Goal: Browse casually

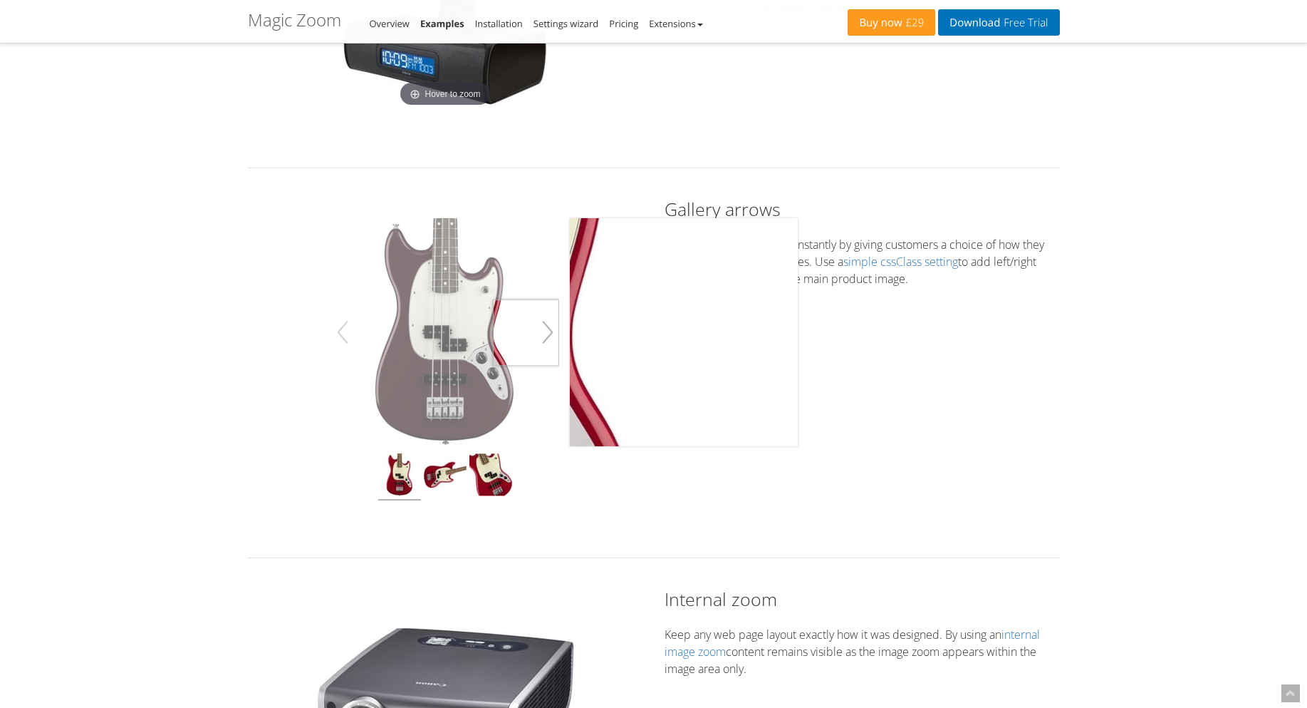
click at [551, 333] on button "button" at bounding box center [548, 332] width 23 height 40
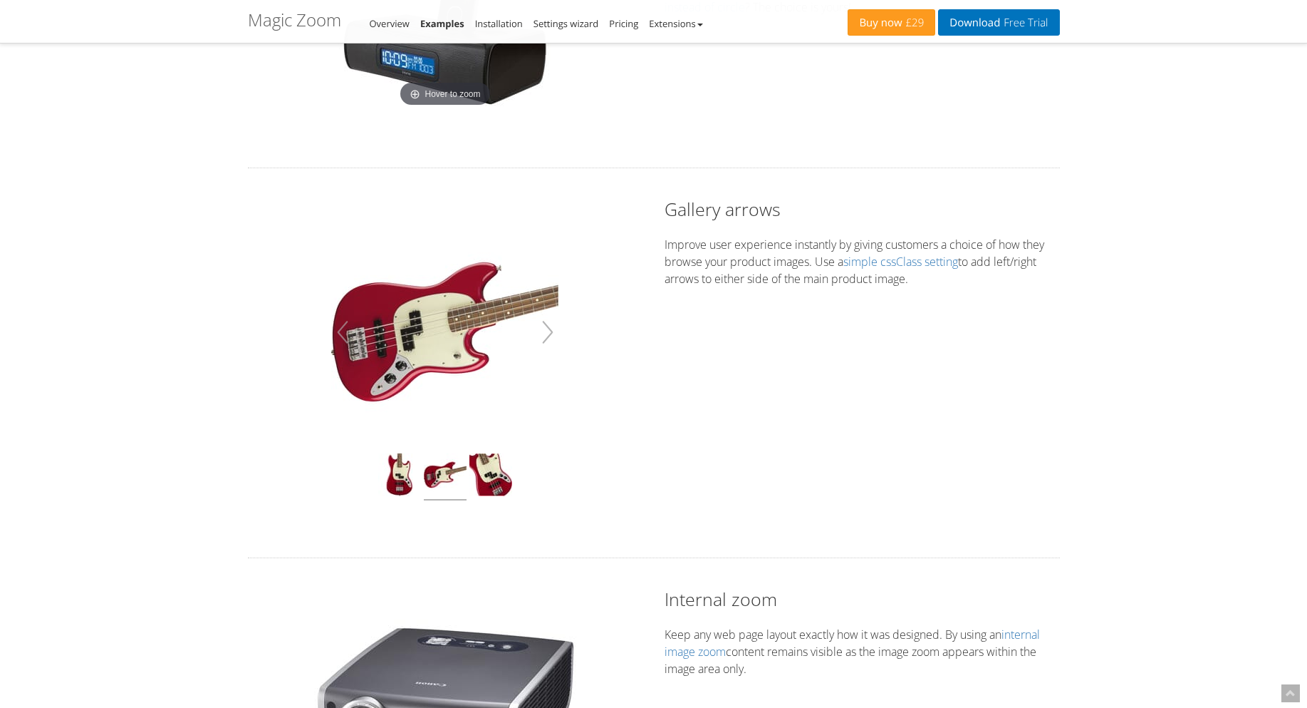
click at [551, 333] on button "button" at bounding box center [548, 332] width 23 height 40
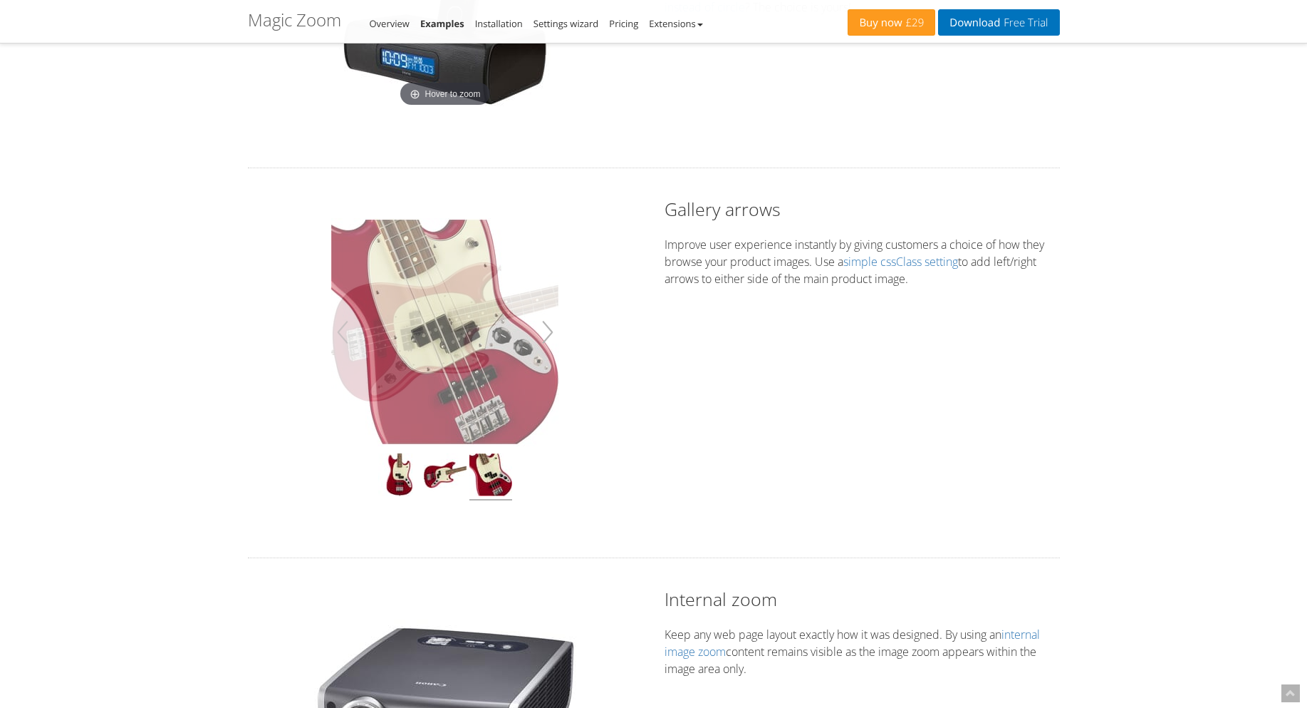
click at [551, 333] on button "button" at bounding box center [548, 332] width 23 height 40
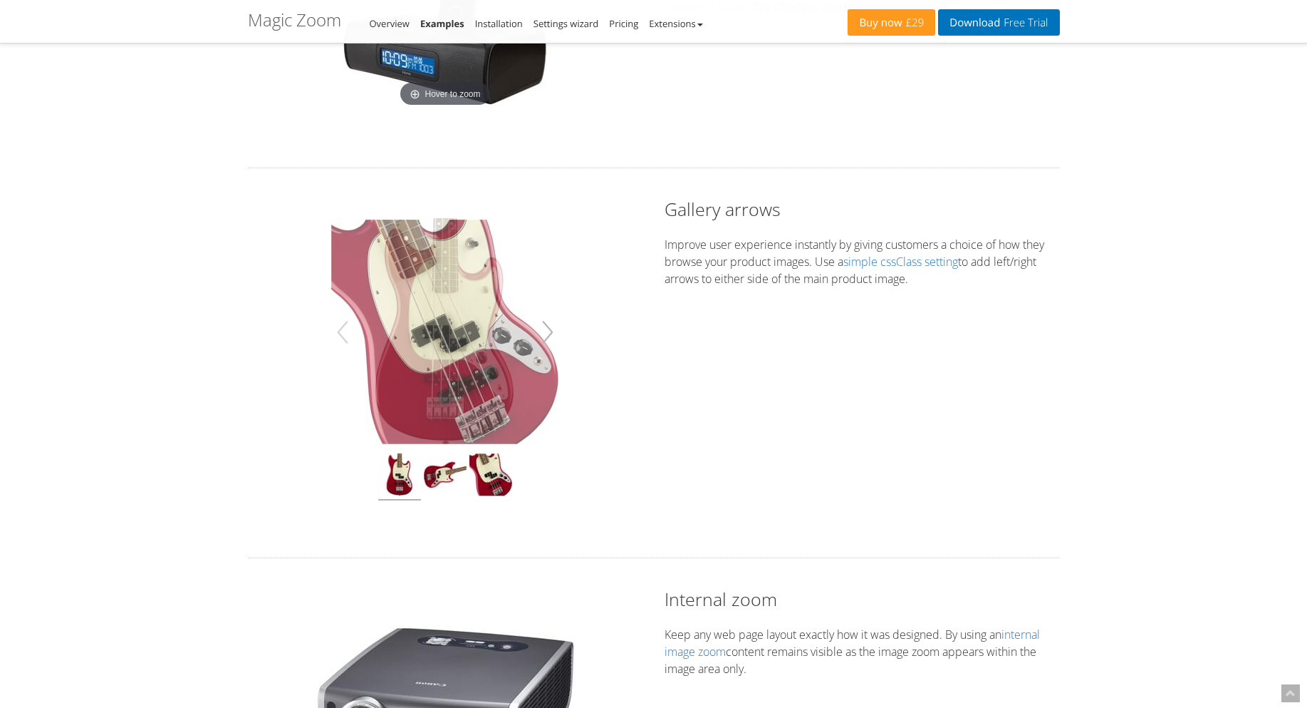
click at [551, 333] on button "button" at bounding box center [548, 332] width 23 height 40
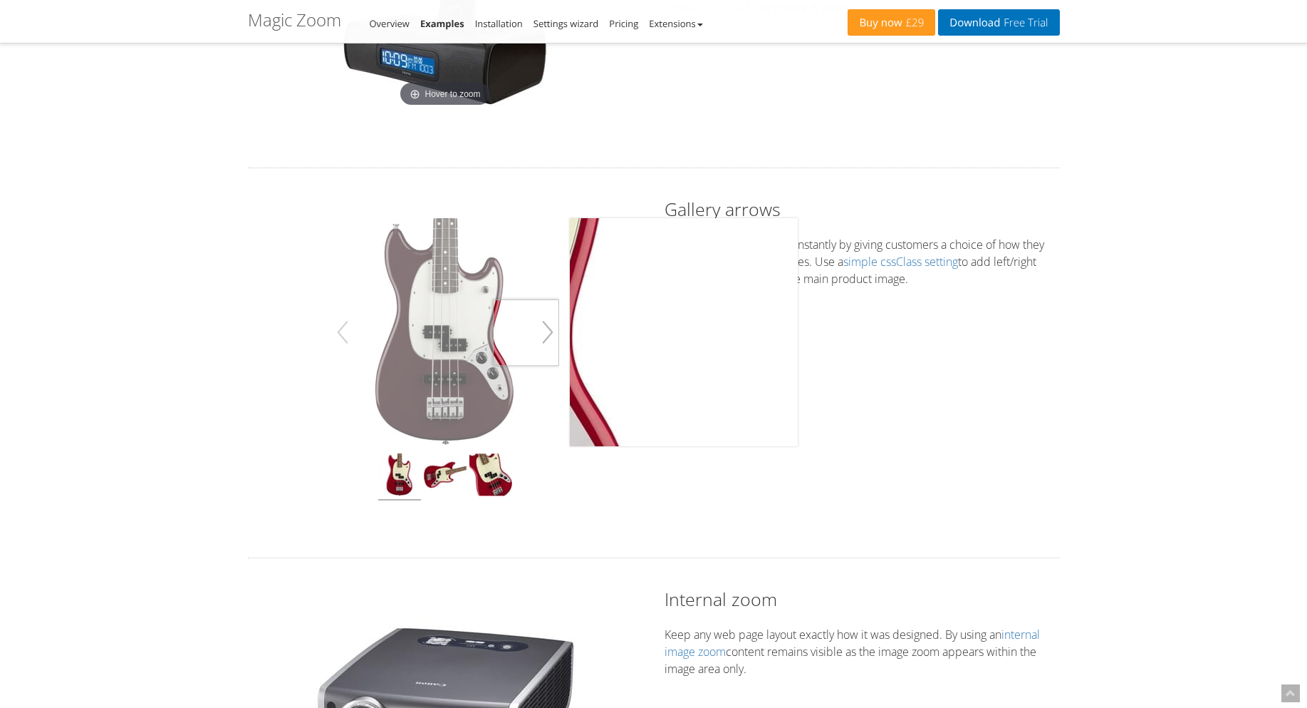
click at [554, 333] on button "button" at bounding box center [548, 332] width 23 height 40
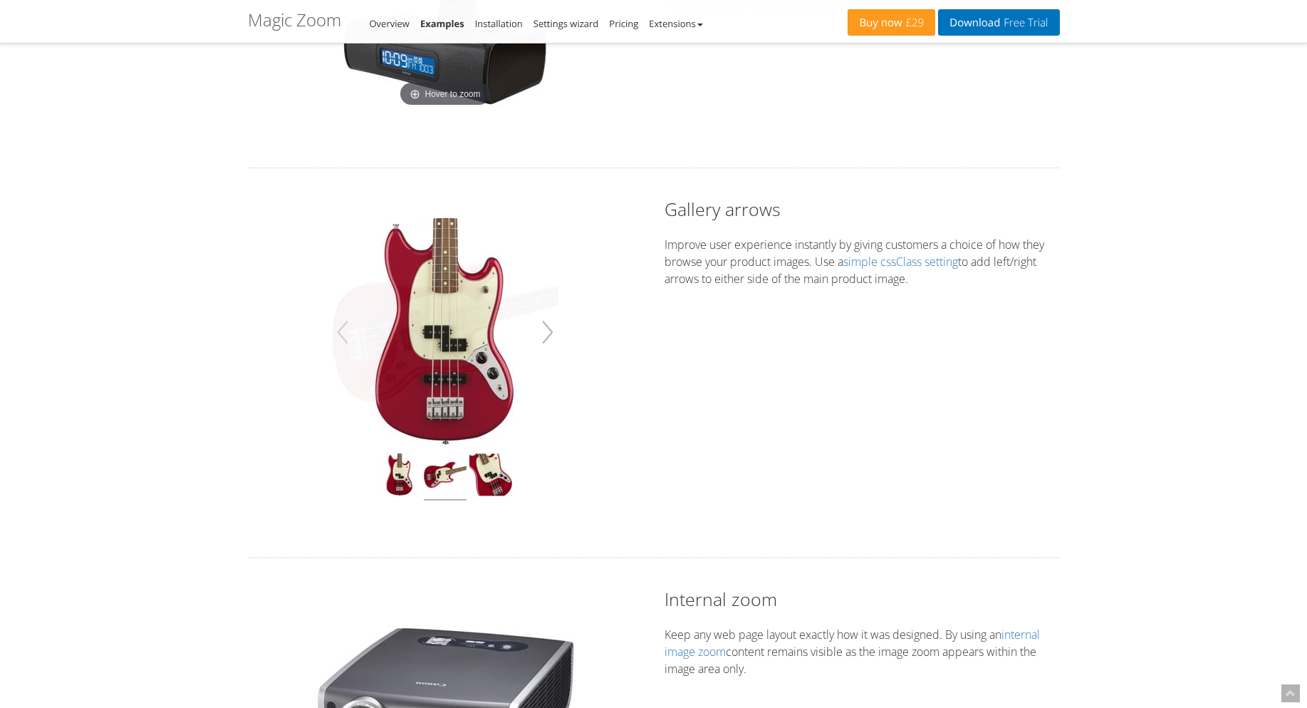
click at [554, 333] on button "button" at bounding box center [548, 332] width 23 height 40
